Goal: Find specific page/section: Find specific page/section

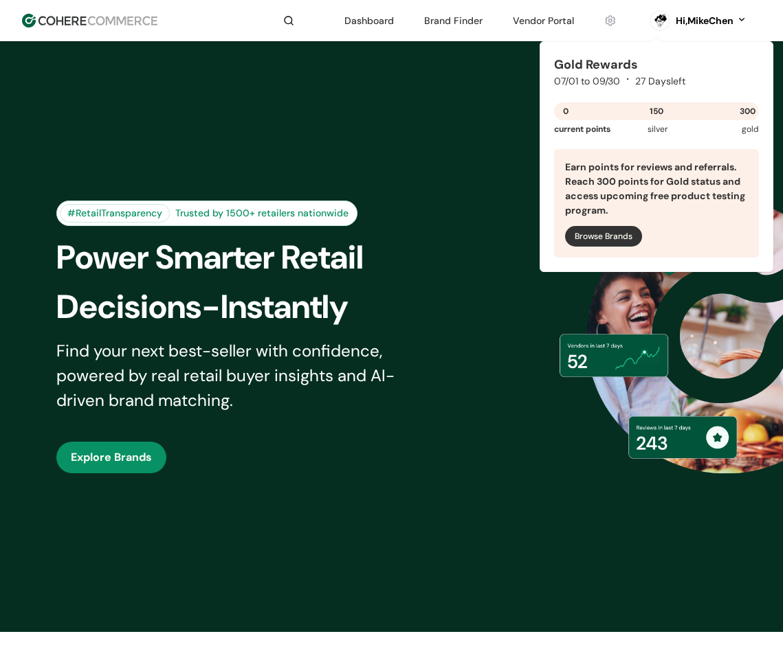
click at [550, 23] on link at bounding box center [543, 20] width 78 height 21
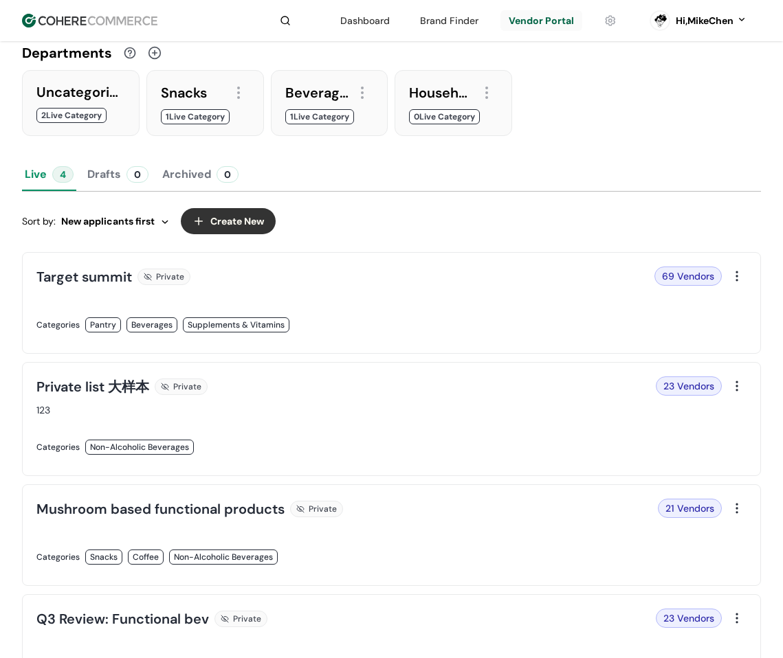
scroll to position [137, 0]
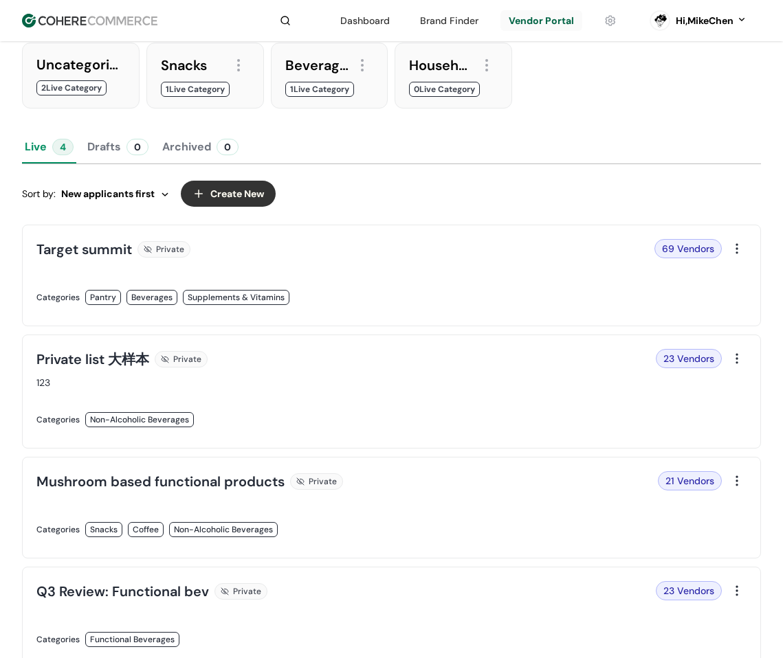
click at [383, 312] on link at bounding box center [209, 312] width 347 height 0
drag, startPoint x: 521, startPoint y: 284, endPoint x: 514, endPoint y: 328, distance: 44.6
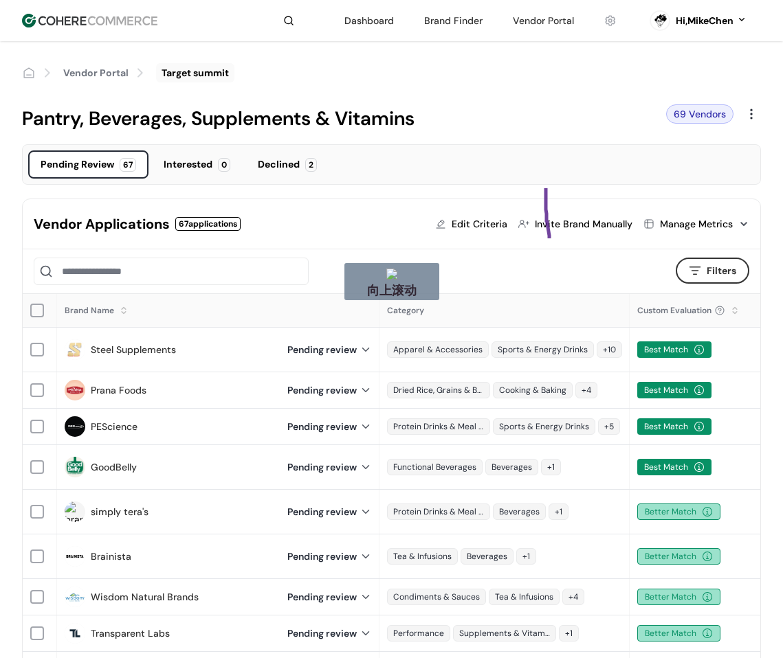
drag, startPoint x: 549, startPoint y: 238, endPoint x: 521, endPoint y: 300, distance: 67.0
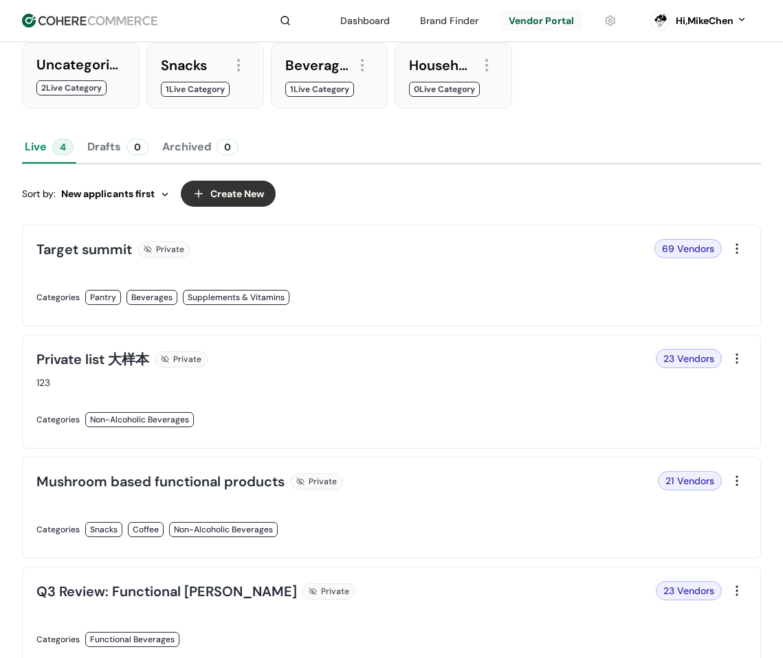
scroll to position [344, 0]
